Goal: Answer question/provide support: Share knowledge or assist other users

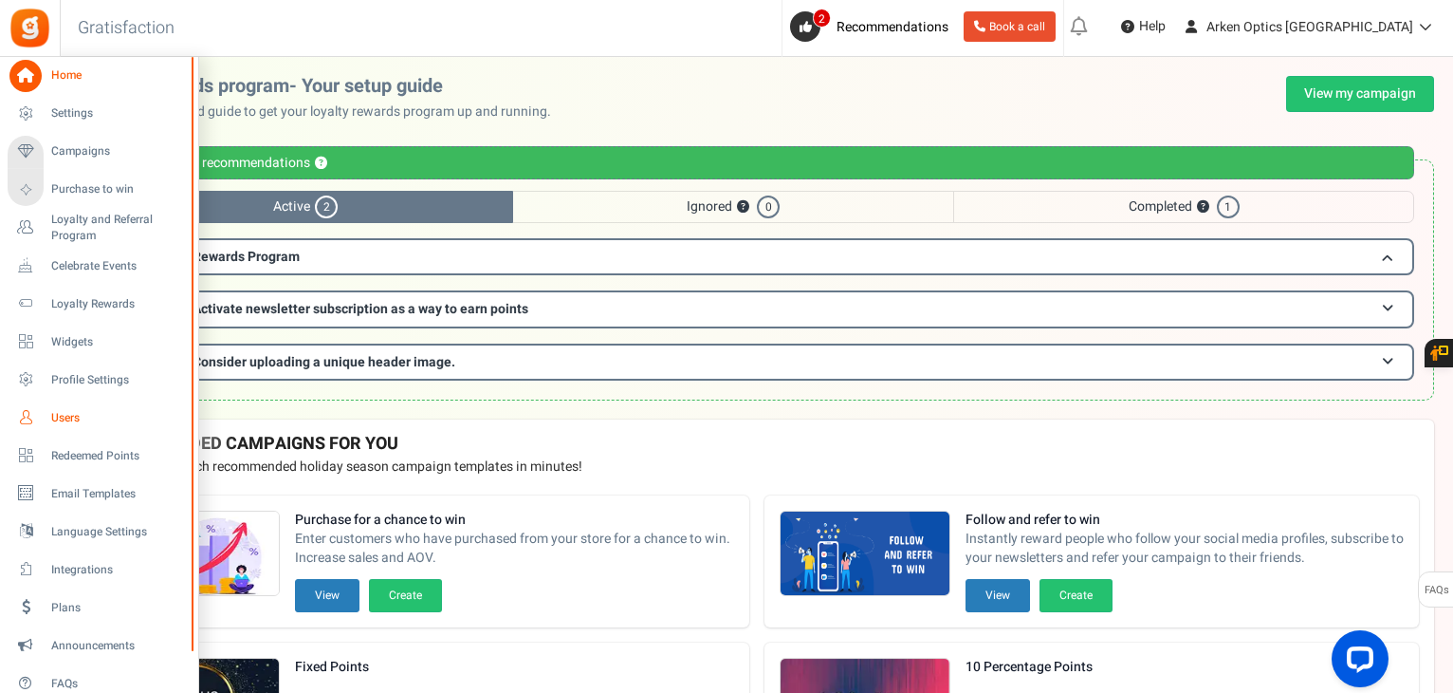
click at [62, 426] on link "Users" at bounding box center [99, 417] width 182 height 32
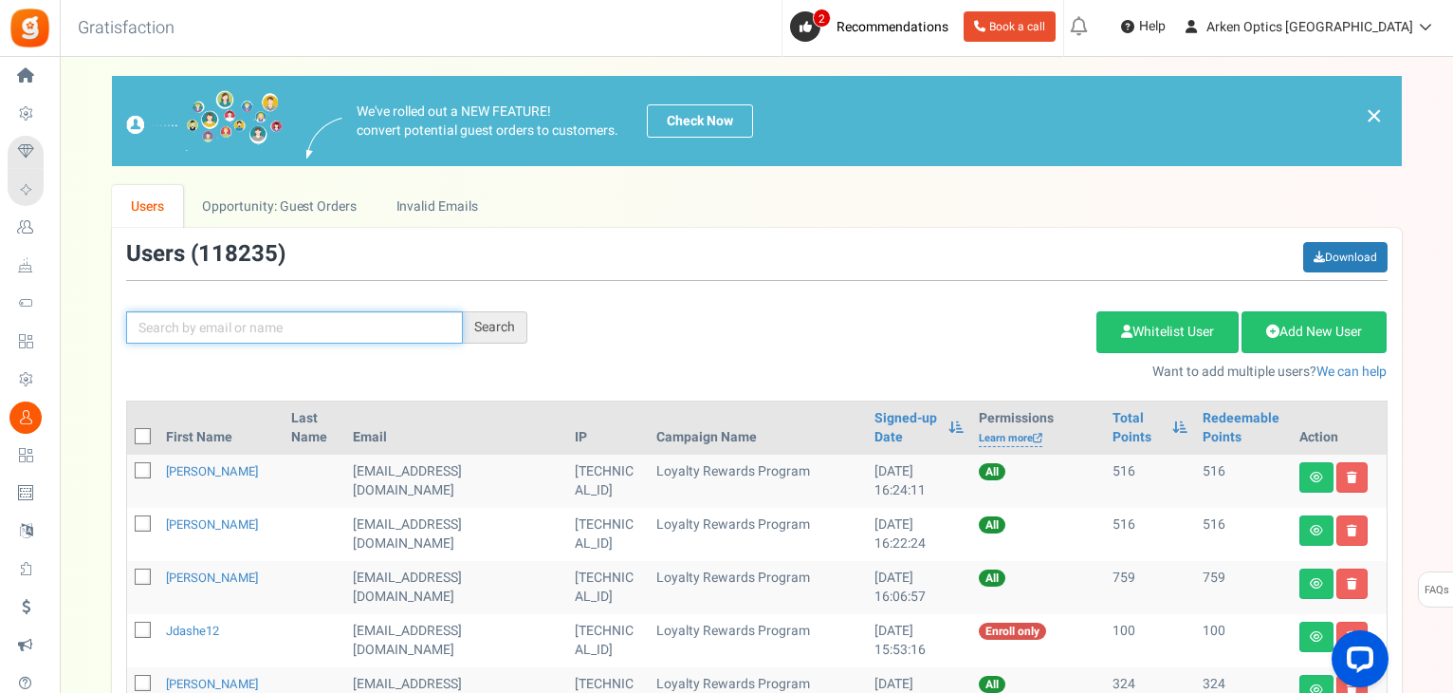
click at [235, 332] on input "text" at bounding box center [294, 327] width 337 height 32
paste input "[EMAIL_ADDRESS][DOMAIN_NAME]"
type input "[EMAIL_ADDRESS][DOMAIN_NAME]"
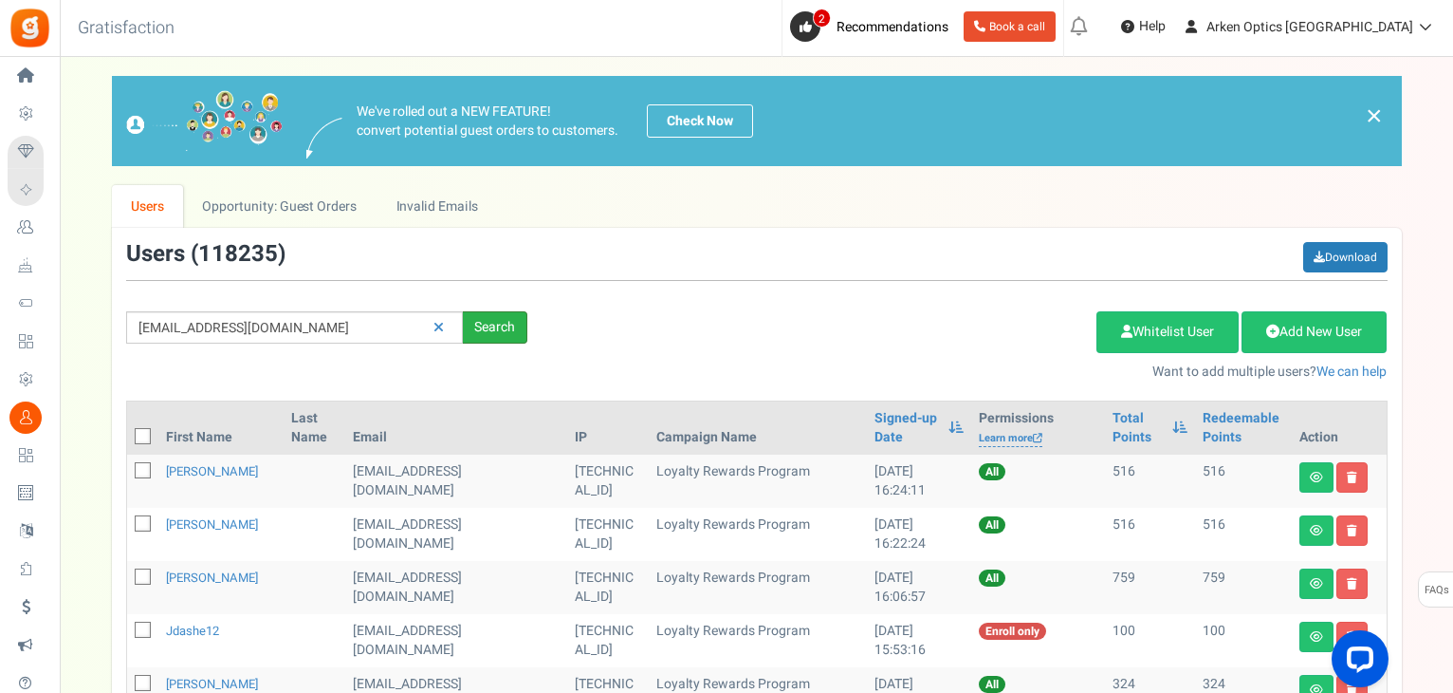
click at [504, 322] on div "Search" at bounding box center [495, 327] width 65 height 32
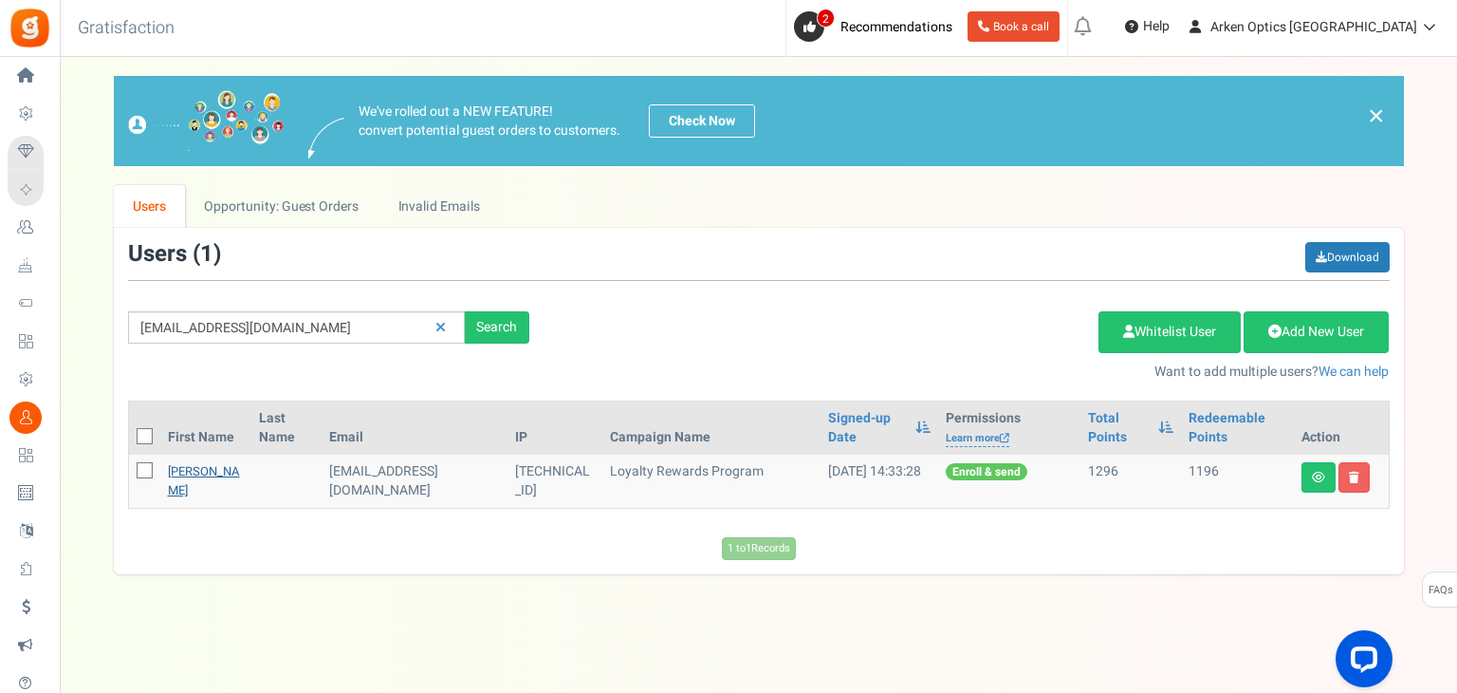
click at [184, 477] on link "[PERSON_NAME]" at bounding box center [204, 480] width 72 height 37
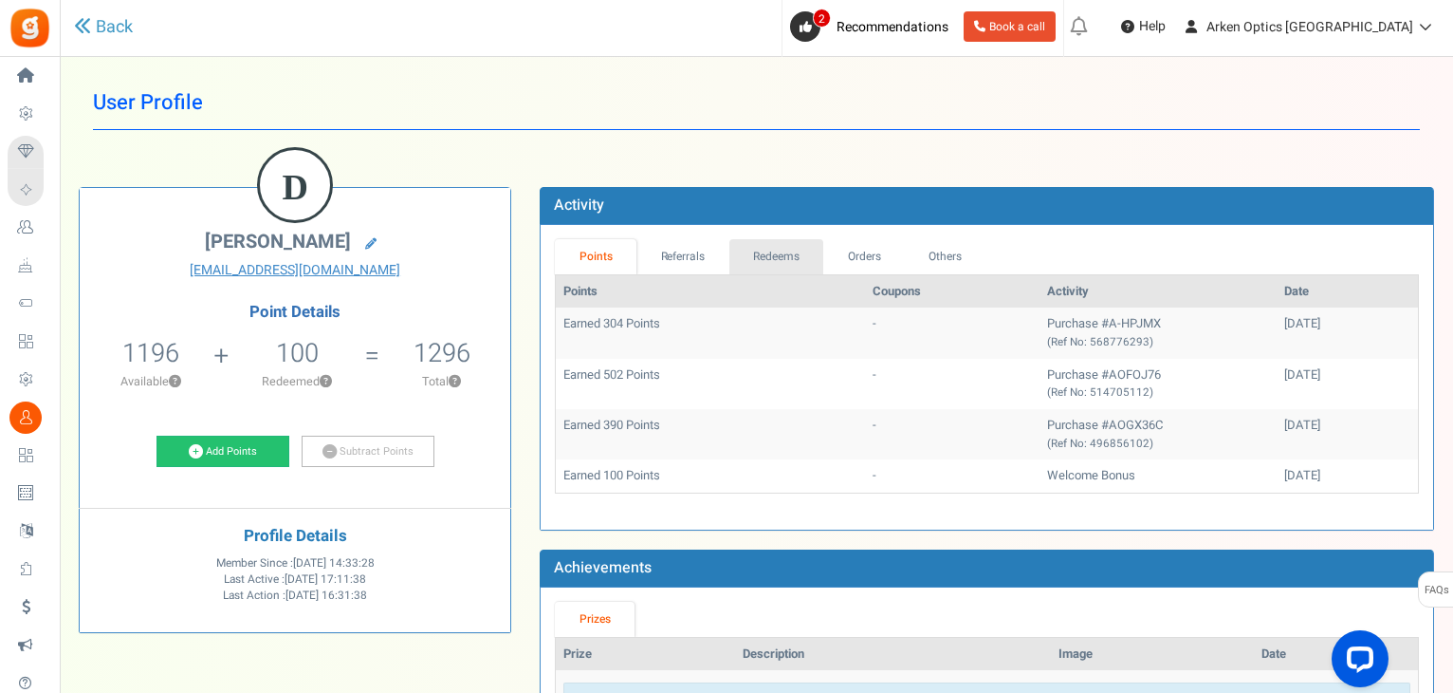
click at [734, 246] on link "Redeems" at bounding box center [777, 256] width 95 height 35
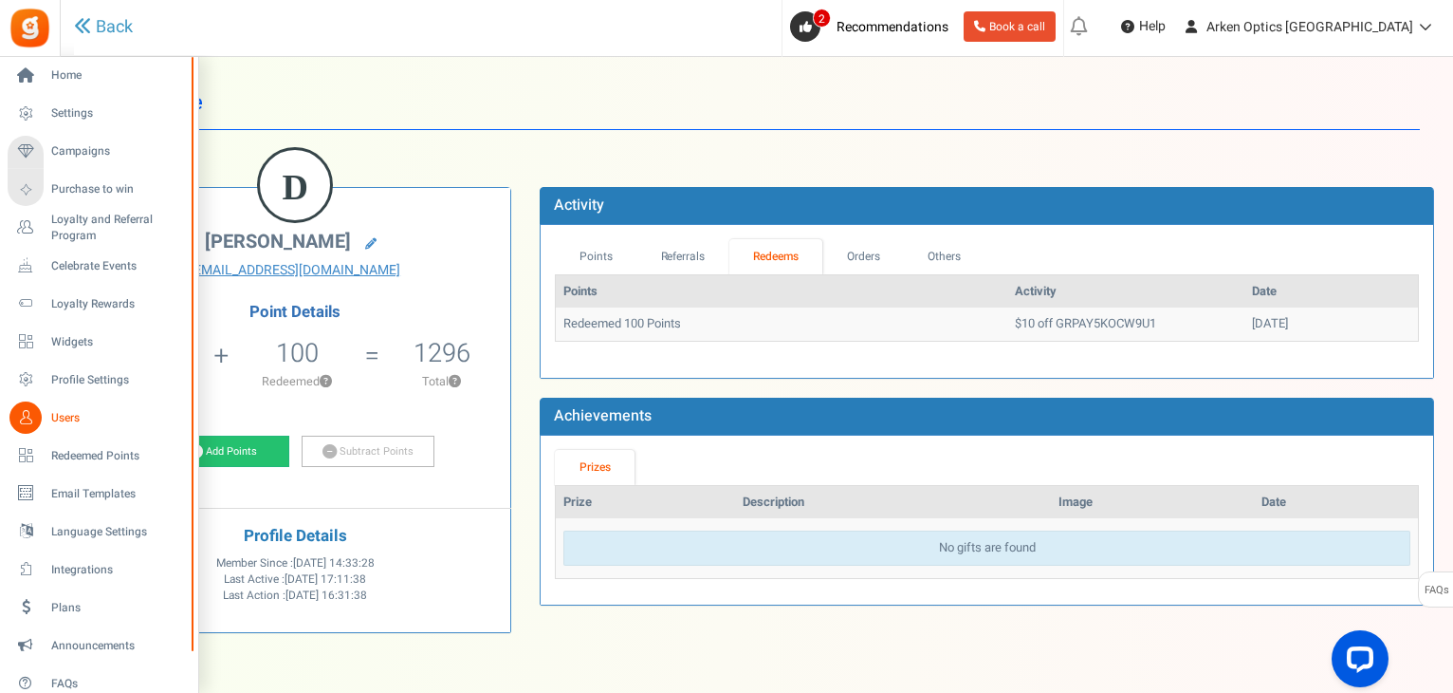
click at [23, 417] on icon at bounding box center [25, 417] width 32 height 32
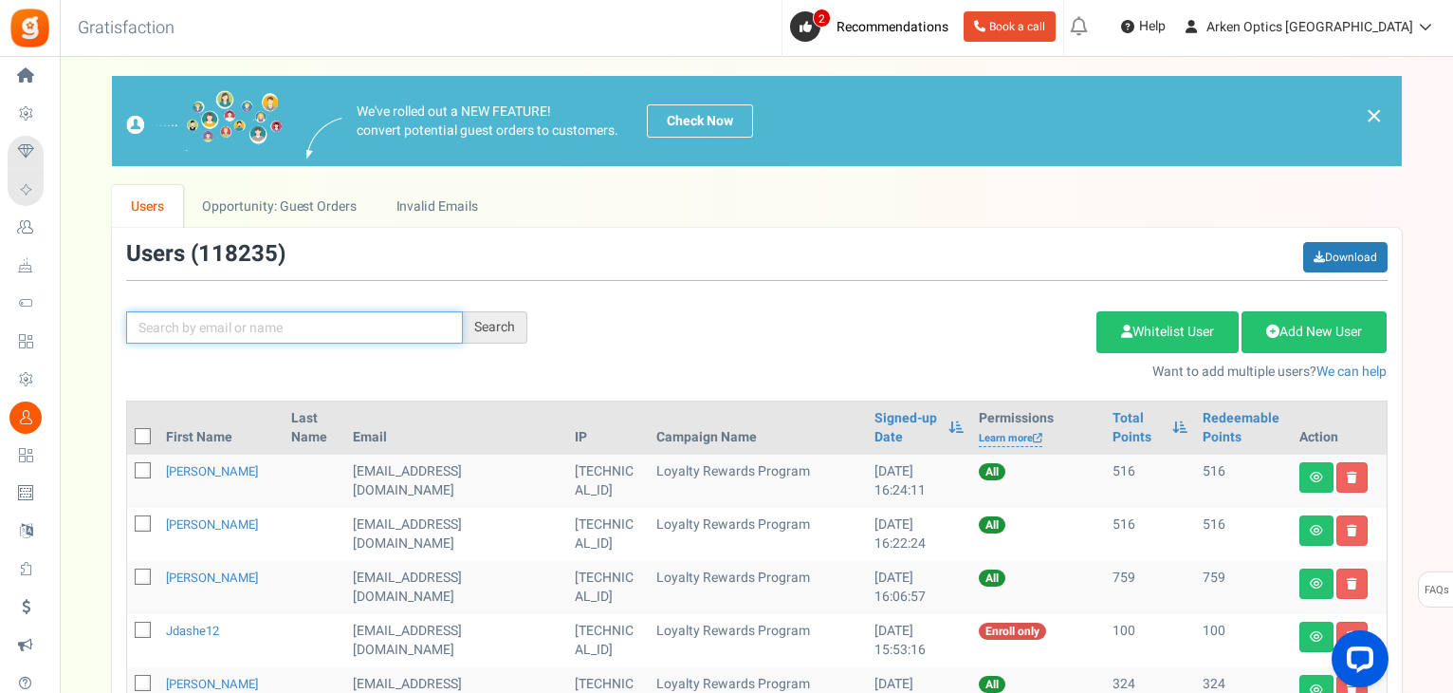
click at [325, 323] on input "text" at bounding box center [294, 327] width 337 height 32
paste input "[EMAIL_ADDRESS]"
click at [486, 328] on div "Search" at bounding box center [495, 327] width 65 height 32
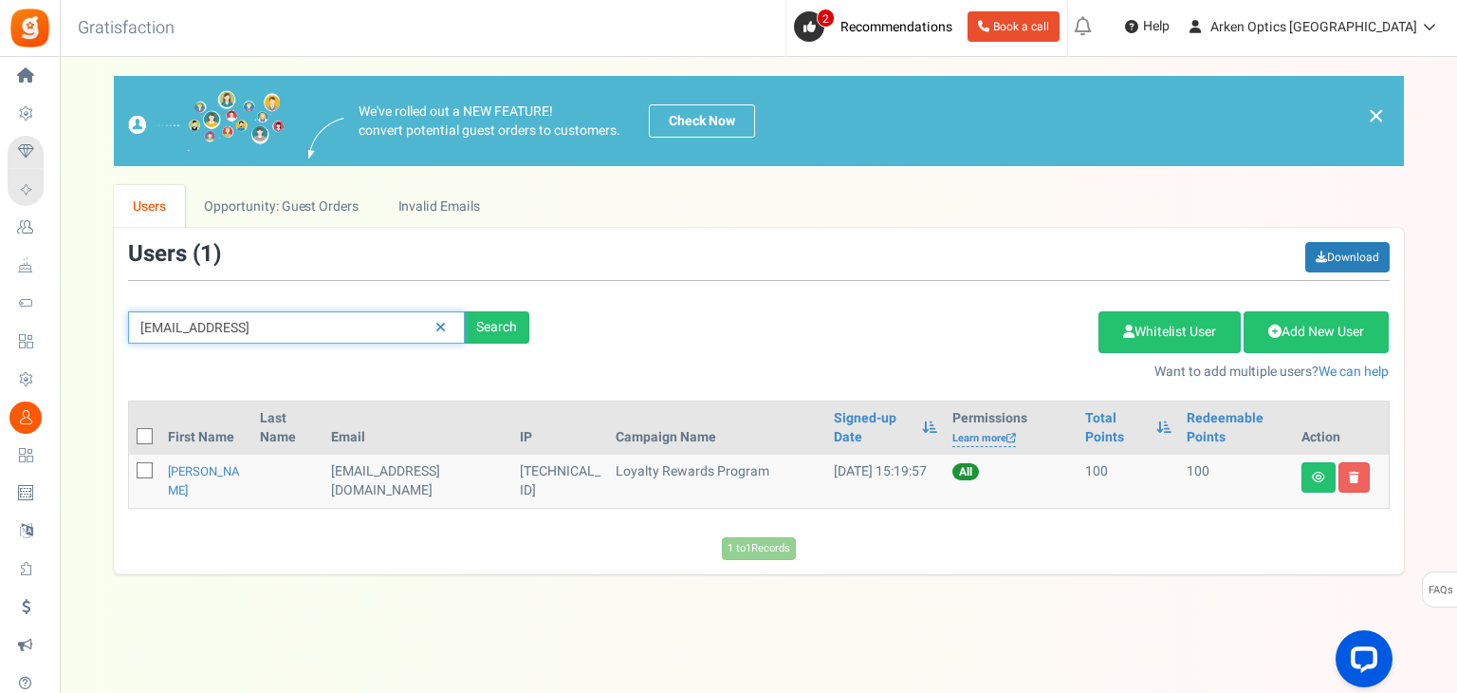
click at [297, 320] on input "[EMAIL_ADDRESS]" at bounding box center [296, 327] width 337 height 32
paste input "[EMAIL_ADDRESS][DOMAIN_NAME]"
click at [297, 320] on input "dex3750@[EMAIL_ADDRESS][DOMAIN_NAME]" at bounding box center [296, 327] width 337 height 32
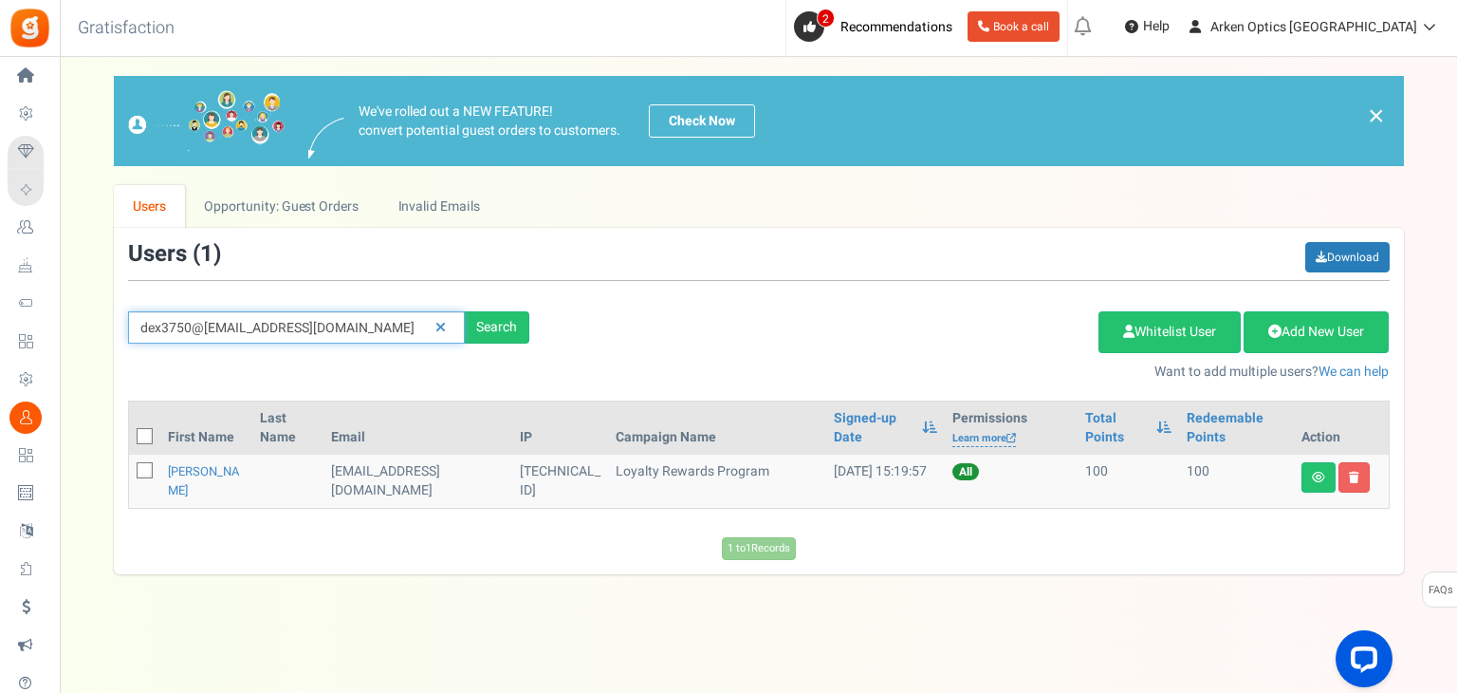
click at [297, 320] on input "dex3750@[EMAIL_ADDRESS][DOMAIN_NAME]" at bounding box center [296, 327] width 337 height 32
paste input "text"
type input "[EMAIL_ADDRESS][DOMAIN_NAME]"
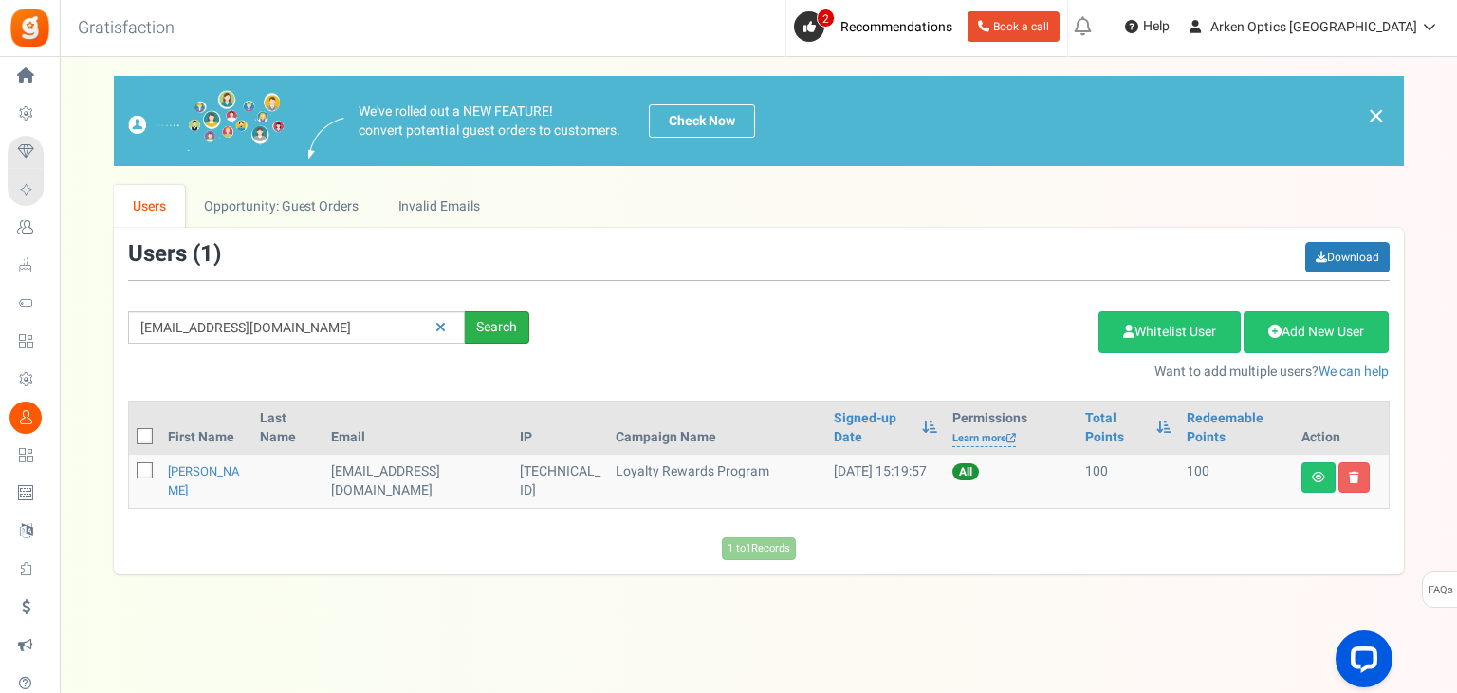
click at [490, 332] on div "Search" at bounding box center [497, 327] width 65 height 32
click at [179, 498] on link "[PERSON_NAME]" at bounding box center [204, 480] width 72 height 37
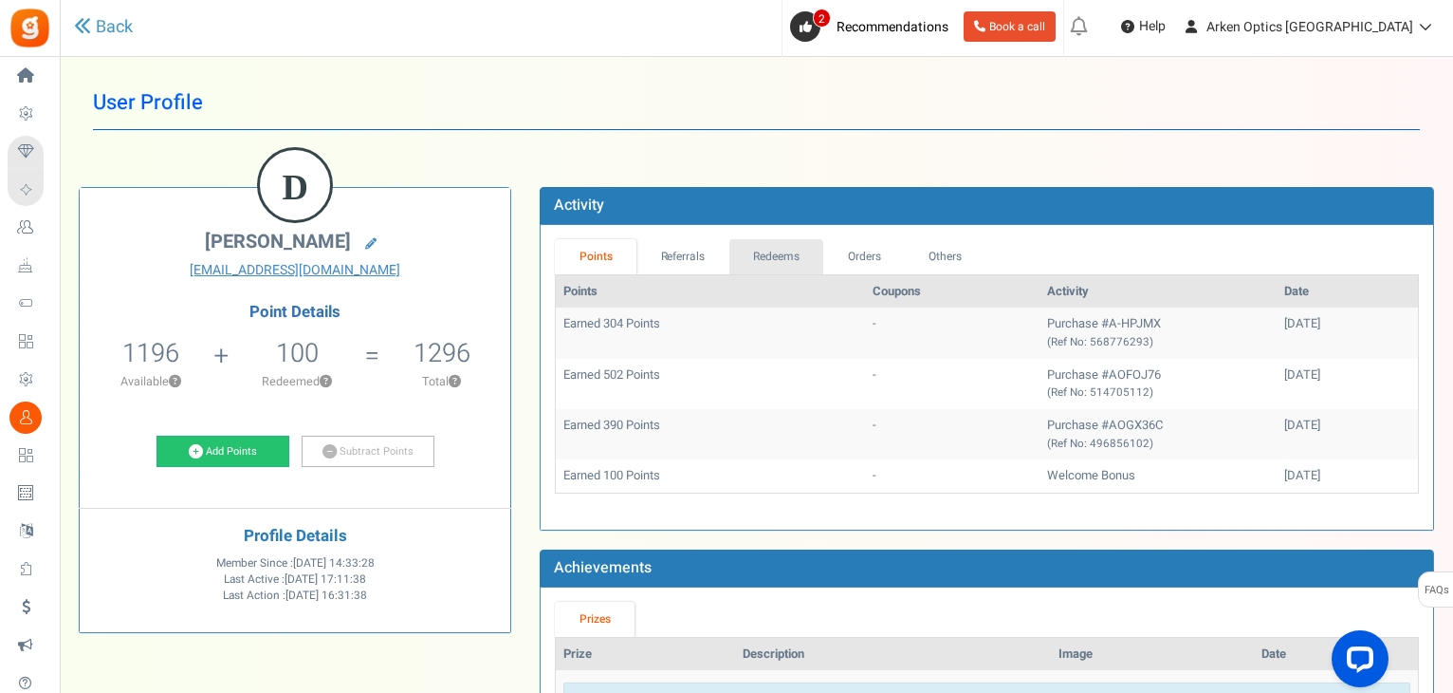
click at [796, 250] on link "Redeems" at bounding box center [777, 256] width 95 height 35
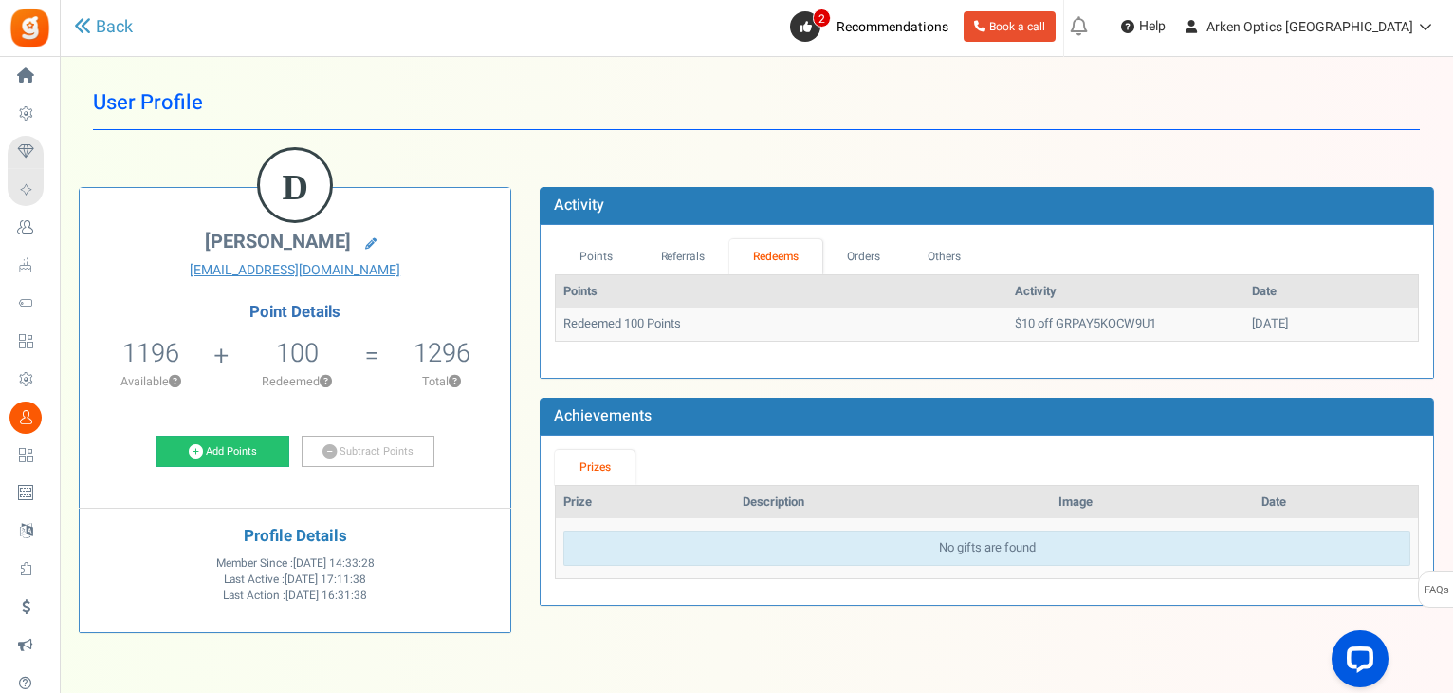
click at [1022, 327] on td "$10 off GRPAY5KOCW9U1" at bounding box center [1126, 323] width 237 height 33
copy td "GRPAY5KOCW9U1"
click at [127, 354] on span "1196" at bounding box center [150, 353] width 57 height 38
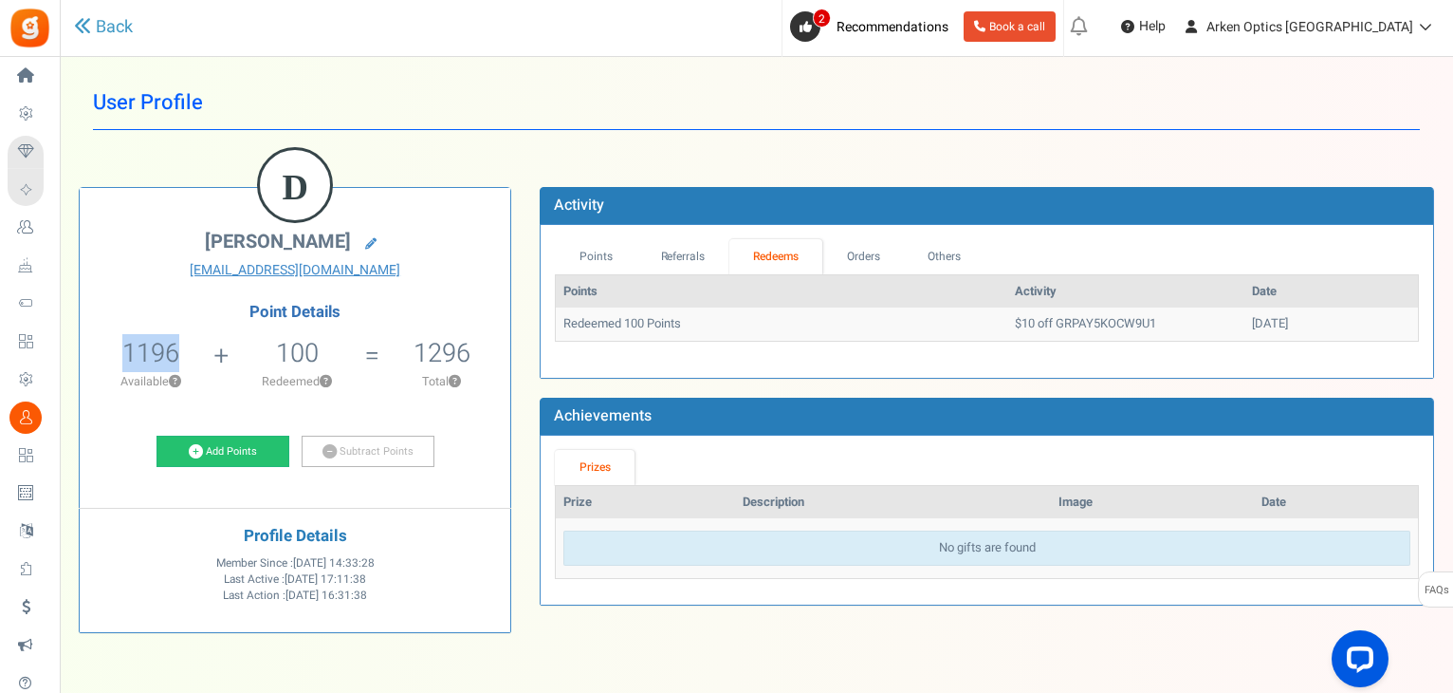
copy span "1196"
